Goal: Task Accomplishment & Management: Use online tool/utility

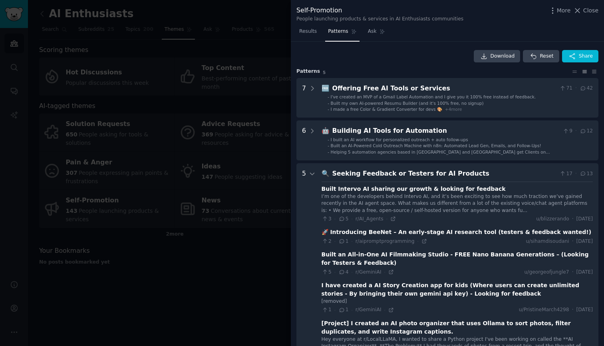
scroll to position [84, 0]
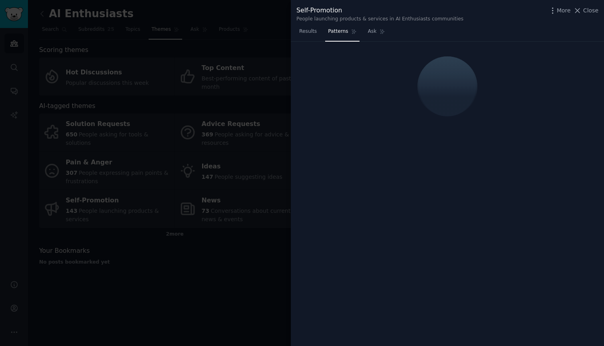
click at [18, 43] on div at bounding box center [302, 173] width 604 height 346
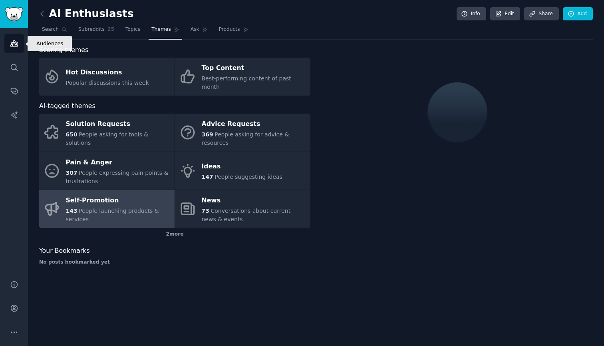
click at [18, 43] on icon "Sidebar" at bounding box center [14, 43] width 8 height 8
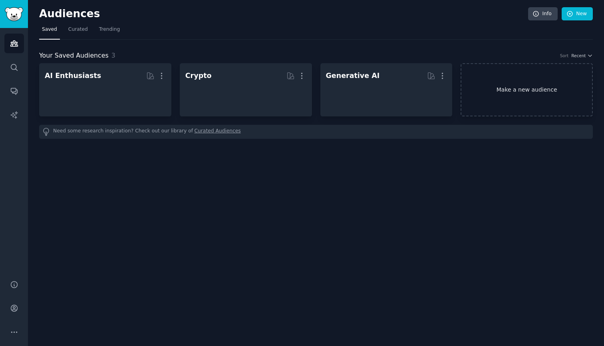
click at [498, 90] on link "Make a new audience" at bounding box center [527, 89] width 132 height 53
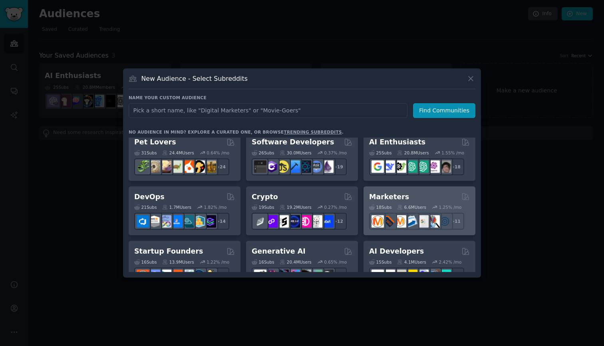
scroll to position [10, 0]
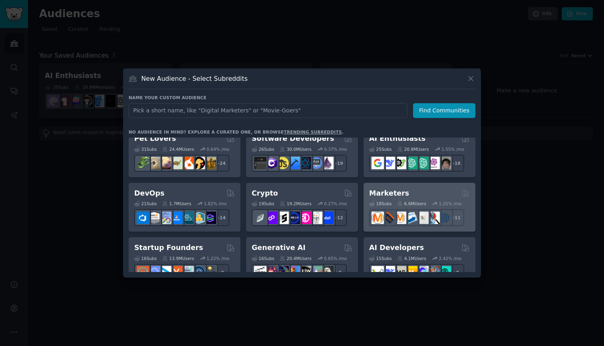
click at [422, 193] on div "Marketers" at bounding box center [419, 193] width 101 height 10
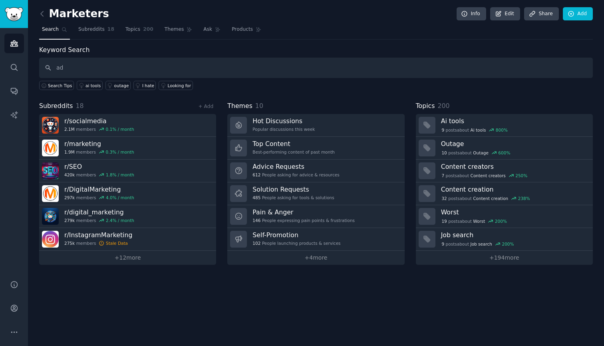
type input "a"
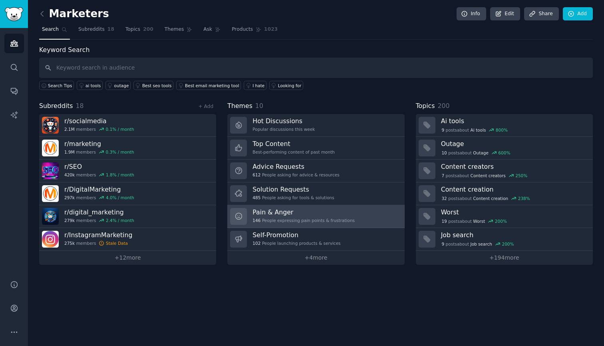
click at [278, 220] on div "146 People expressing pain points & frustrations" at bounding box center [304, 220] width 102 height 6
